Goal: Task Accomplishment & Management: Use online tool/utility

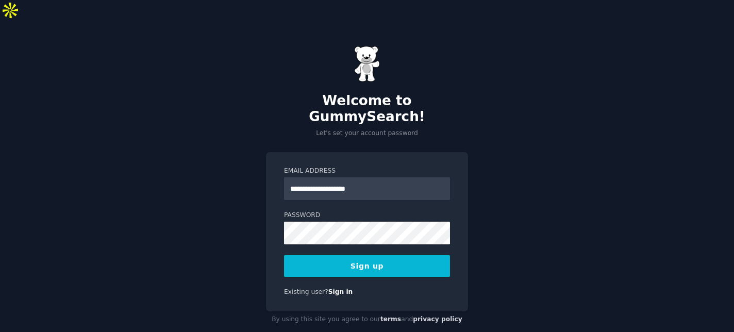
type input "**********"
click at [369, 255] on button "Sign up" at bounding box center [367, 266] width 166 height 22
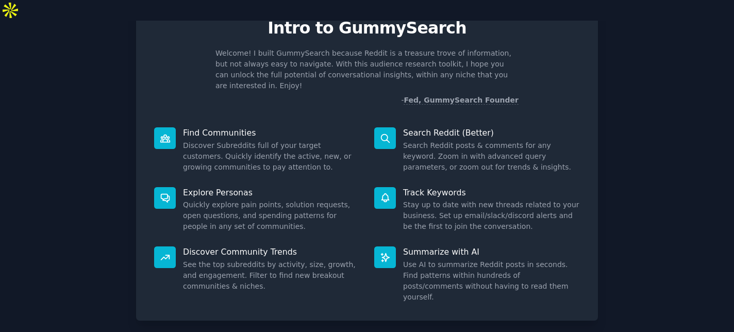
scroll to position [59, 0]
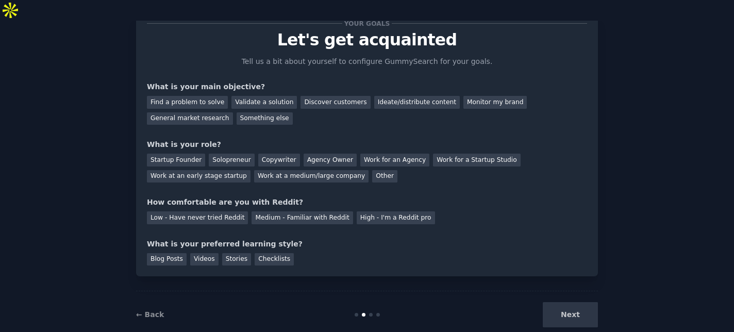
scroll to position [37, 0]
click at [220, 154] on div "Solopreneur" at bounding box center [231, 160] width 45 height 13
click at [329, 96] on div "Discover customers" at bounding box center [335, 102] width 70 height 13
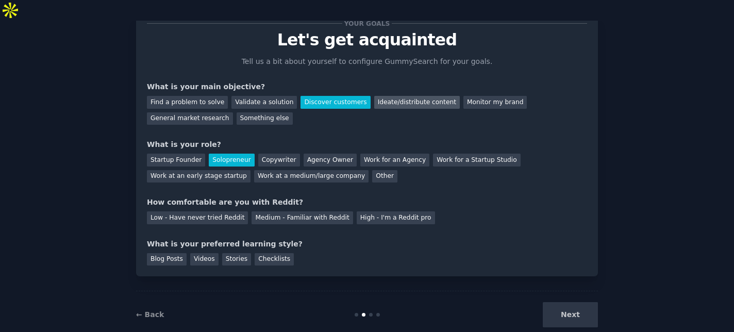
click at [385, 96] on div "Ideate/distribute content" at bounding box center [417, 102] width 86 height 13
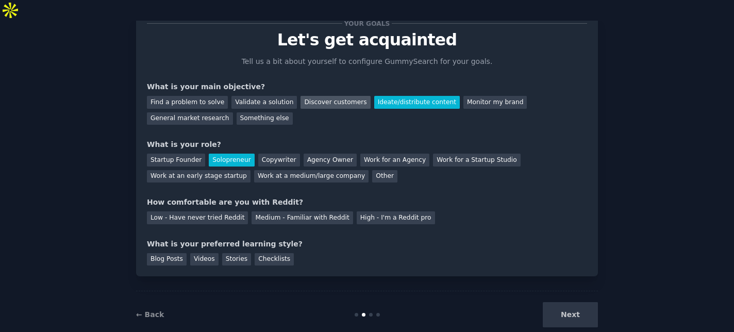
click at [325, 96] on div "Discover customers" at bounding box center [335, 102] width 70 height 13
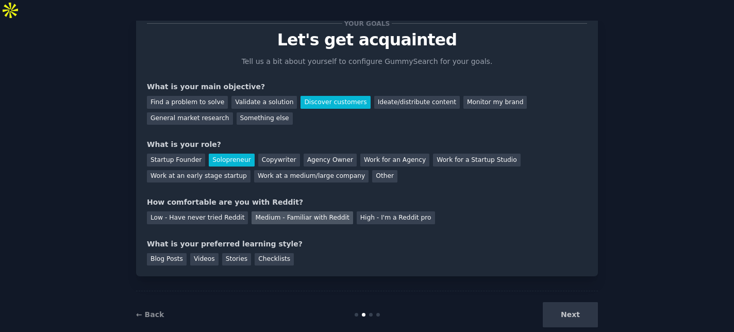
click at [289, 211] on div "Medium - Familiar with Reddit" at bounding box center [301, 217] width 101 height 13
click at [266, 253] on div "Checklists" at bounding box center [274, 259] width 39 height 13
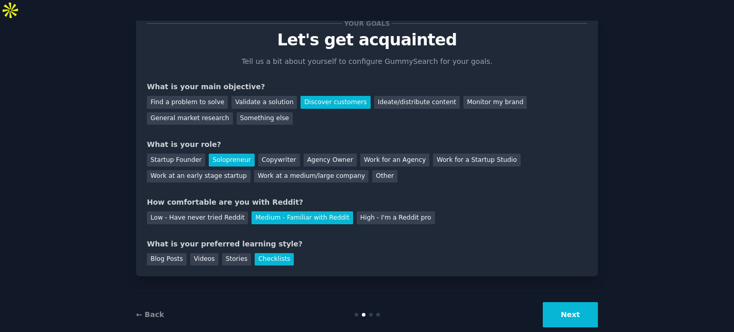
click at [575, 302] on button "Next" at bounding box center [570, 314] width 55 height 25
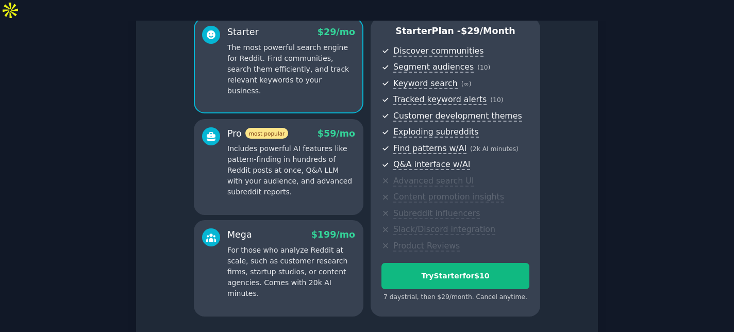
scroll to position [137, 0]
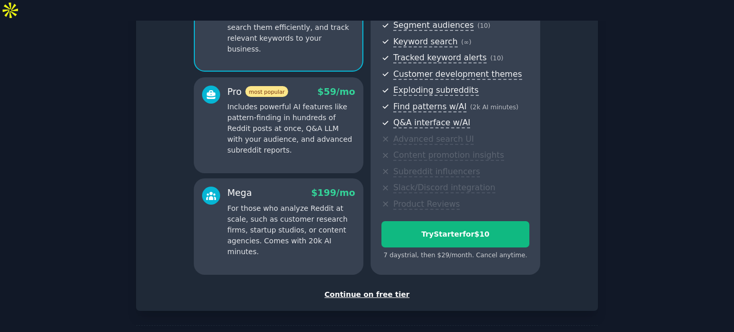
click at [361, 289] on div "Continue on free tier" at bounding box center [367, 294] width 440 height 11
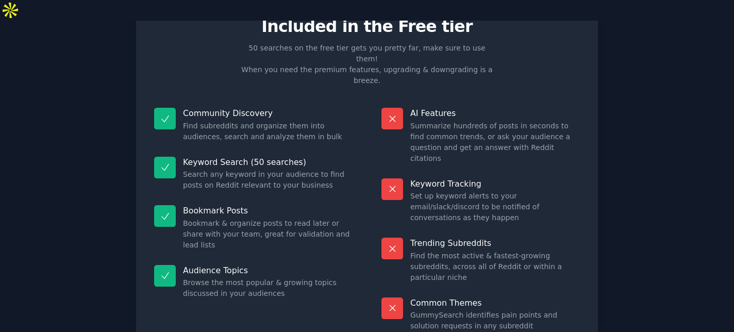
scroll to position [70, 0]
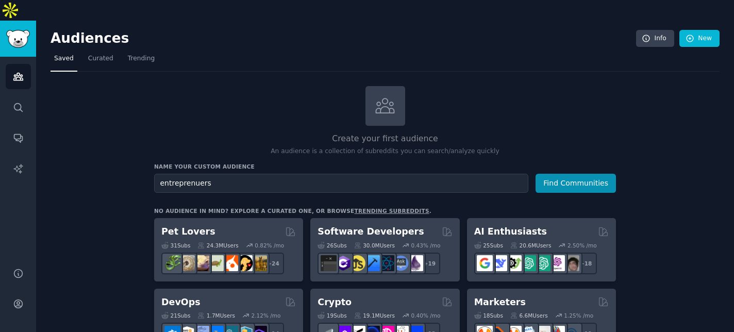
click at [193, 174] on input "entreprenuers" at bounding box center [341, 183] width 374 height 19
type input "entrepreneurs"
click at [577, 174] on button "Find Communities" at bounding box center [575, 183] width 80 height 19
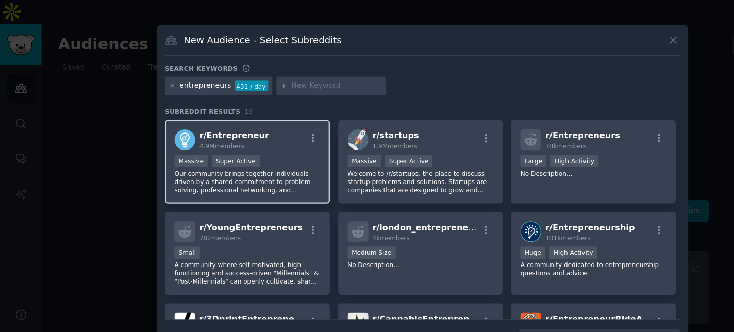
click at [242, 138] on div ">= 95th percentile for submissions / day Massive Super Active" at bounding box center [215, 140] width 127 height 13
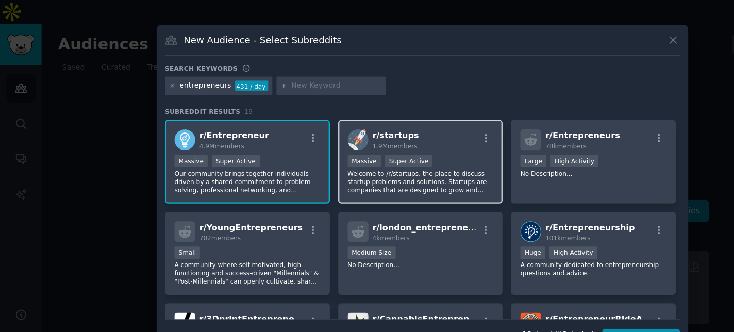
click at [391, 136] on div ">= 95th percentile for submissions / day Massive Super Active" at bounding box center [365, 140] width 127 height 13
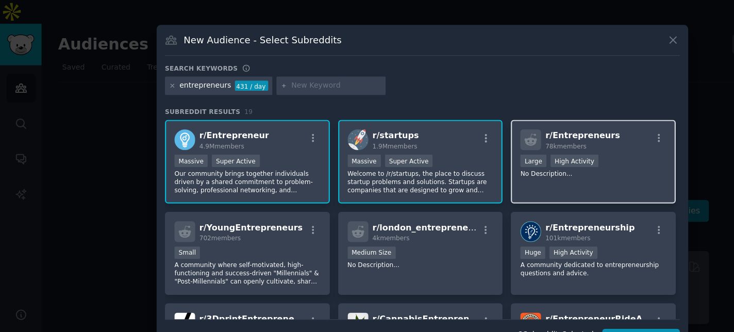
click at [486, 167] on div "r/ Entrepreneurs 78k members Large High Activity No Description..." at bounding box center [515, 140] width 143 height 73
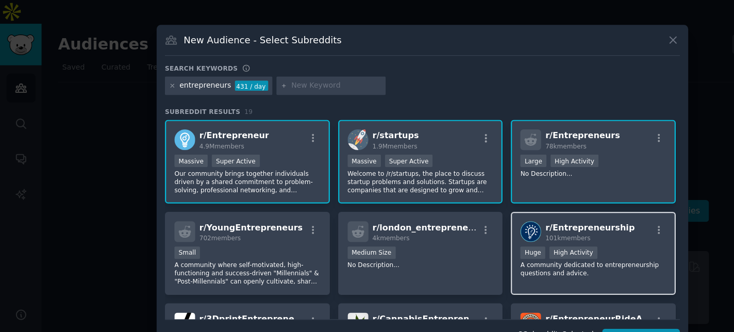
click at [528, 214] on div "Huge High Activity" at bounding box center [515, 220] width 127 height 13
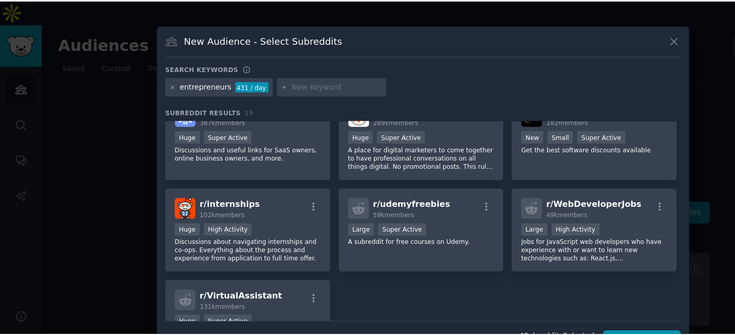
scroll to position [406, 0]
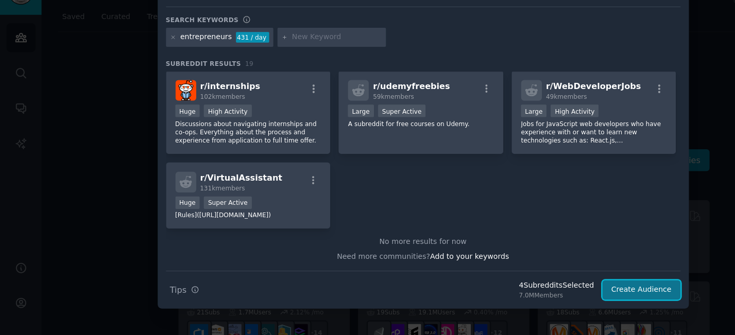
click at [560, 292] on button "Create Audience" at bounding box center [558, 297] width 68 height 18
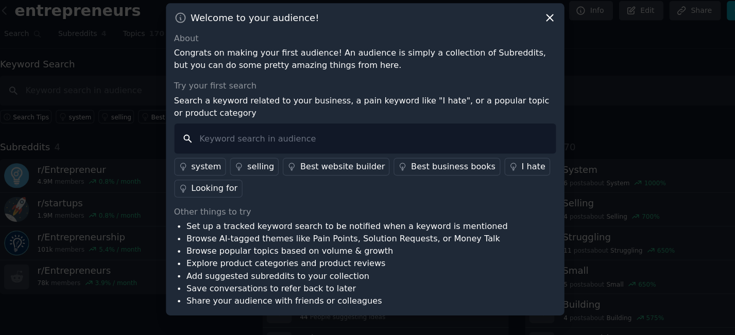
click at [424, 153] on input "text" at bounding box center [368, 150] width 332 height 26
click at [418, 173] on div "Best business books" at bounding box center [444, 174] width 73 height 11
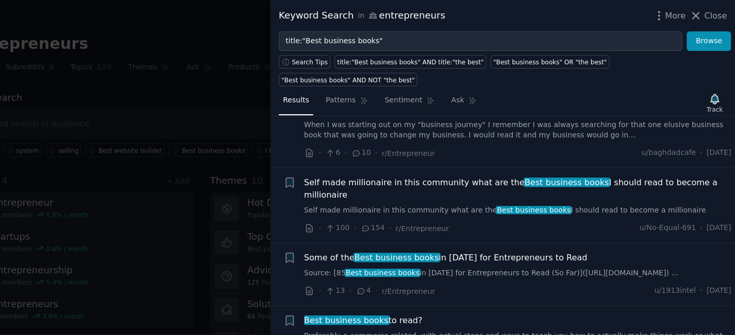
scroll to position [79, 0]
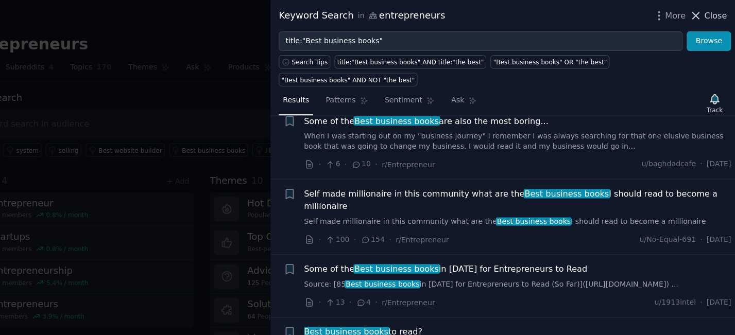
click at [710, 15] on span "Close" at bounding box center [719, 13] width 20 height 11
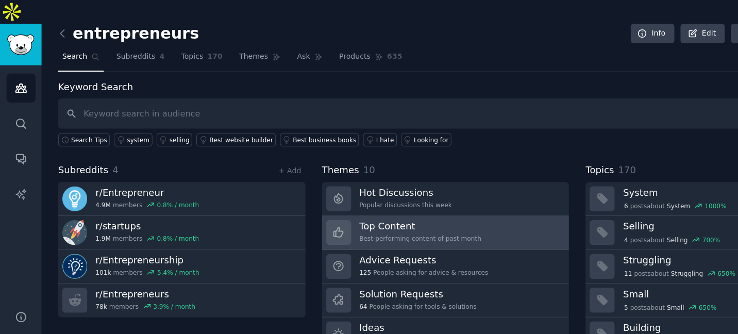
scroll to position [21, 0]
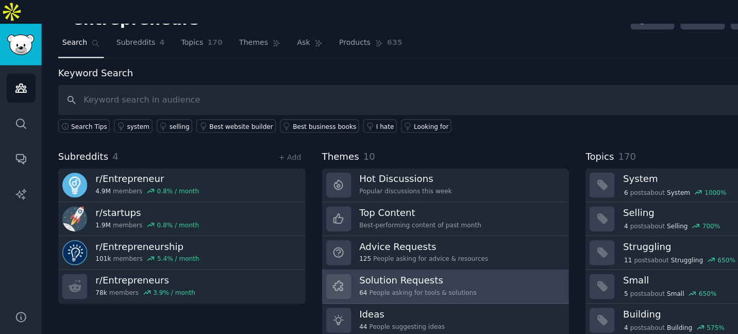
click at [338, 250] on div "64 People asking for tools & solutions" at bounding box center [363, 253] width 102 height 7
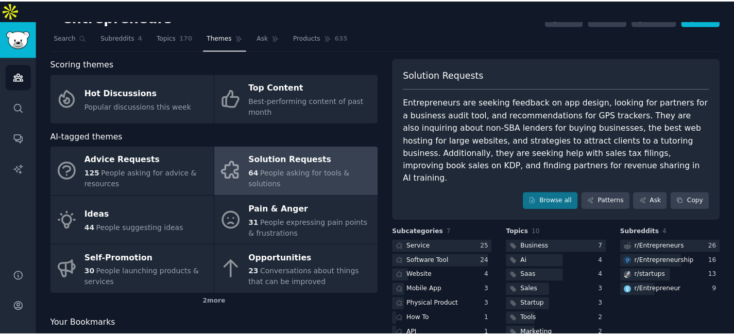
scroll to position [29, 0]
